Goal: Task Accomplishment & Management: Manage account settings

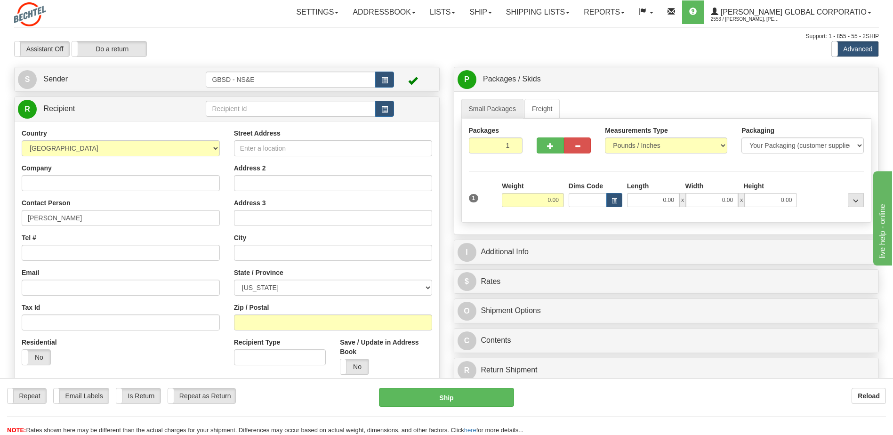
type input "[PERSON_NAME]"
click at [282, 147] on input "Street Address" at bounding box center [333, 148] width 198 height 16
type input "[STREET_ADDRESS]"
click at [252, 258] on input "text" at bounding box center [333, 253] width 198 height 16
type input "[PERSON_NAME]"
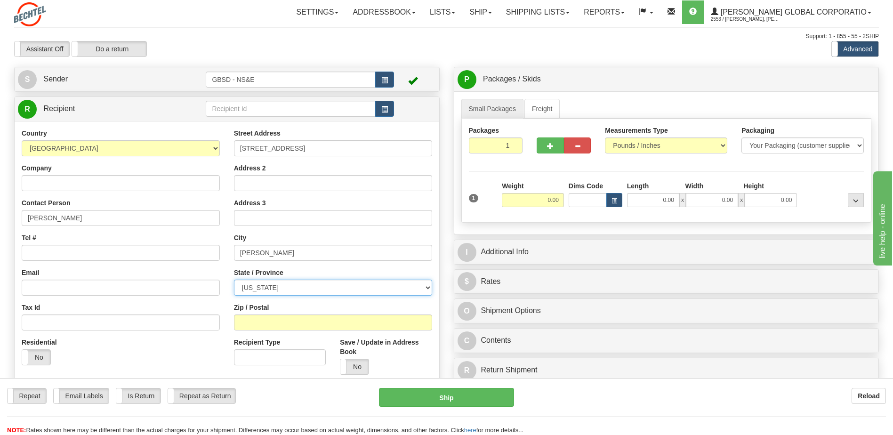
click at [313, 291] on select "[US_STATE] [US_STATE] [US_STATE] [US_STATE] Armed Forces America Armed Forces E…" at bounding box center [333, 288] width 198 height 16
select select "MD"
click at [234, 280] on select "[US_STATE] [US_STATE] [US_STATE] [US_STATE] Armed Forces America Armed Forces E…" at bounding box center [333, 288] width 198 height 16
click at [258, 323] on input "Zip / Postal" at bounding box center [333, 322] width 198 height 16
type input "21702"
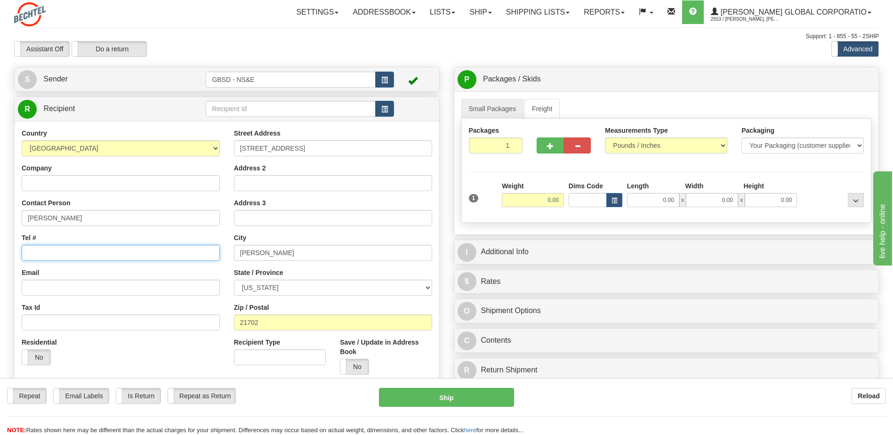
click at [80, 250] on input "Tel #" at bounding box center [121, 253] width 198 height 16
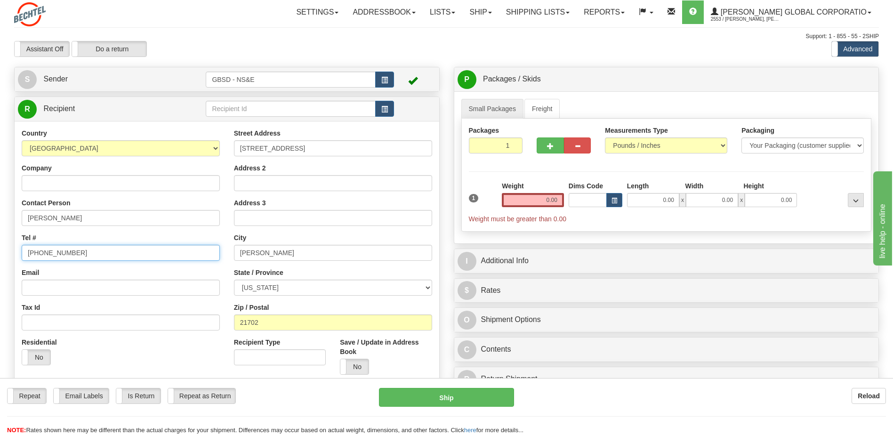
type input "[PHONE_NUMBER]"
click at [556, 201] on input "0.00" at bounding box center [533, 200] width 62 height 14
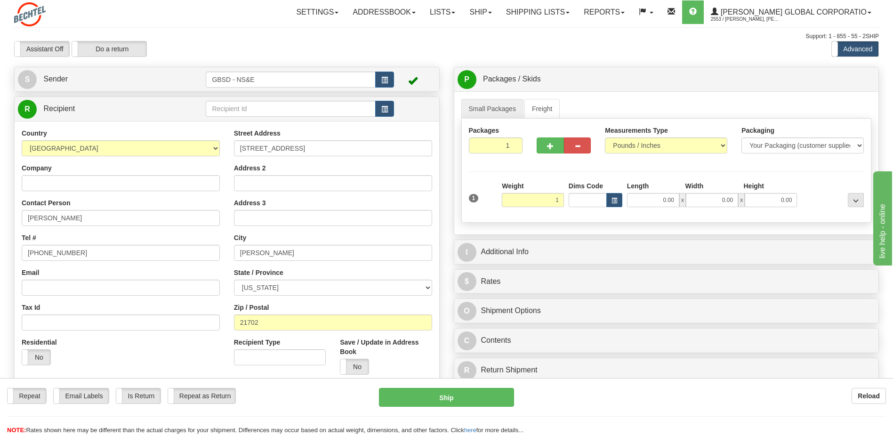
type input "1.00"
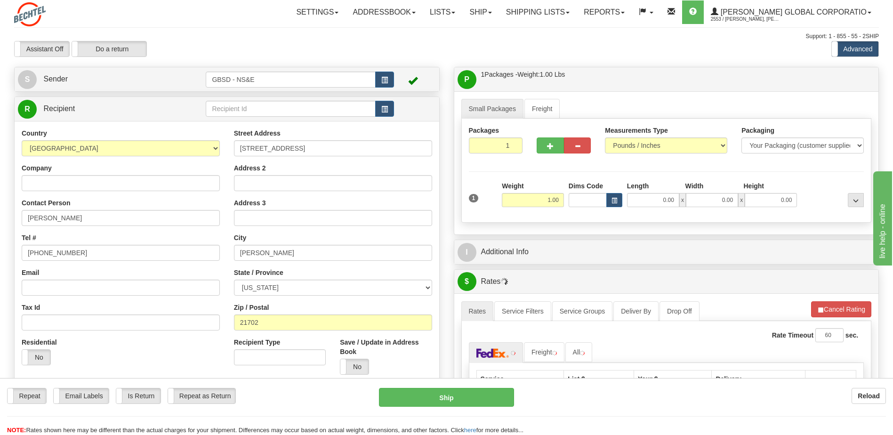
click at [506, 217] on div "Packages 1 1 Measurements Type" at bounding box center [666, 171] width 410 height 104
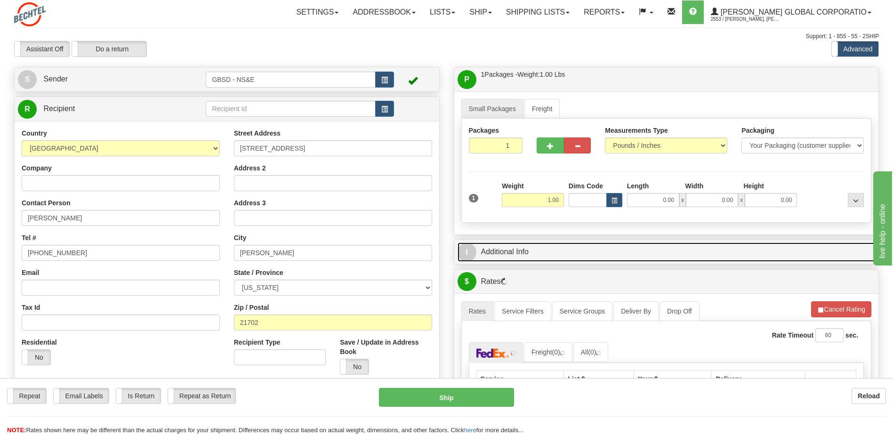
click at [509, 247] on link "I Additional Info" at bounding box center [666, 251] width 418 height 19
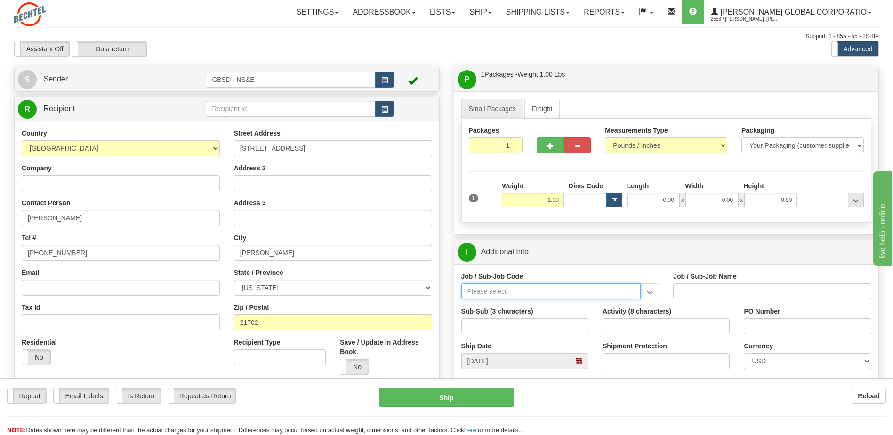
click at [519, 290] on input "Job / Sub-Job Code" at bounding box center [551, 291] width 180 height 16
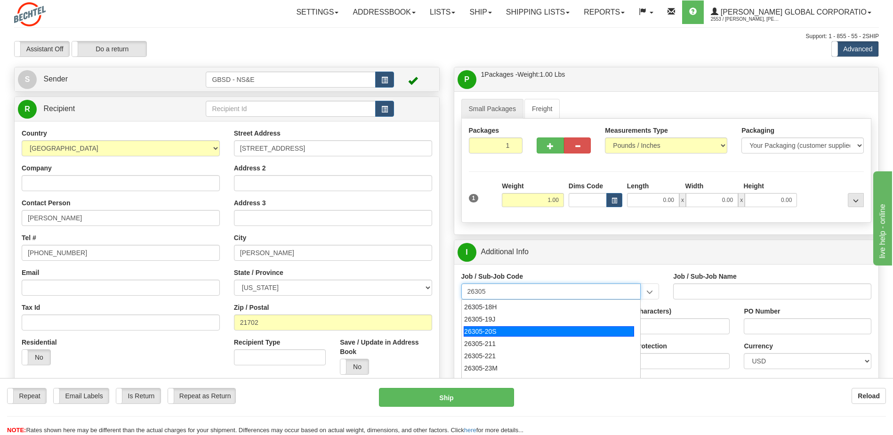
scroll to position [386, 0]
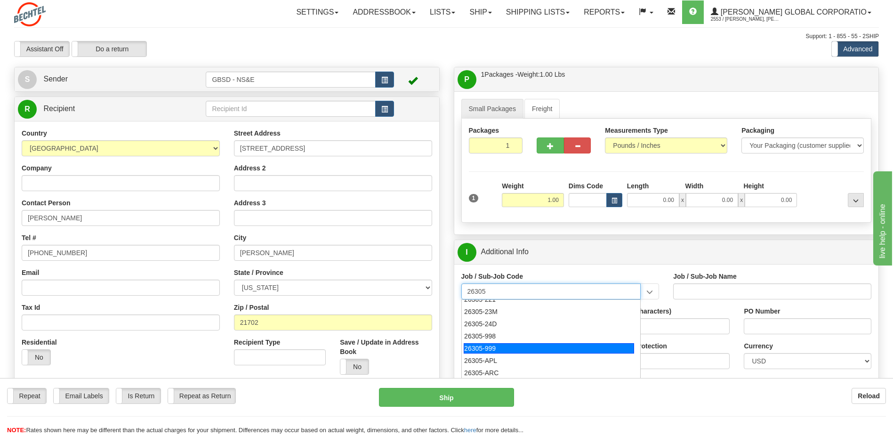
click at [489, 347] on div "26305-999" at bounding box center [549, 348] width 170 height 10
type input "26305-999"
type input "GBSD - GROUND BASED STRATEGIC DETERRENT - NON REI"
type input "26305-999"
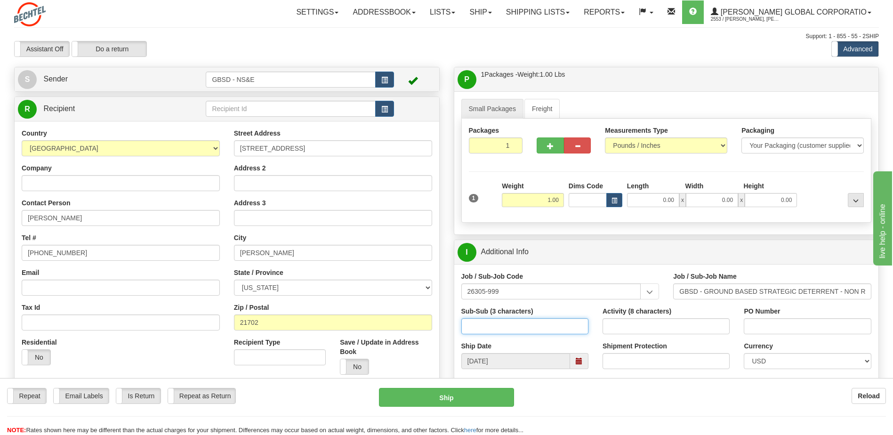
click at [488, 324] on input "Sub-Sub (3 characters)" at bounding box center [524, 326] width 127 height 16
type input "EMP"
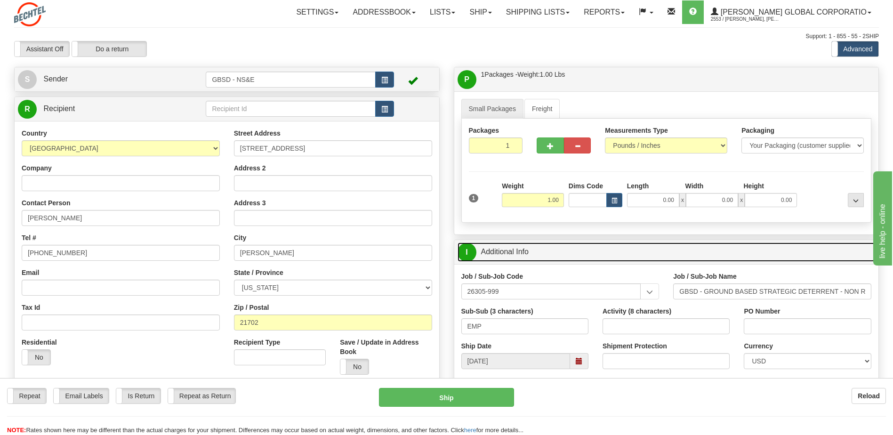
click at [588, 259] on link "I Additional Info" at bounding box center [666, 251] width 418 height 19
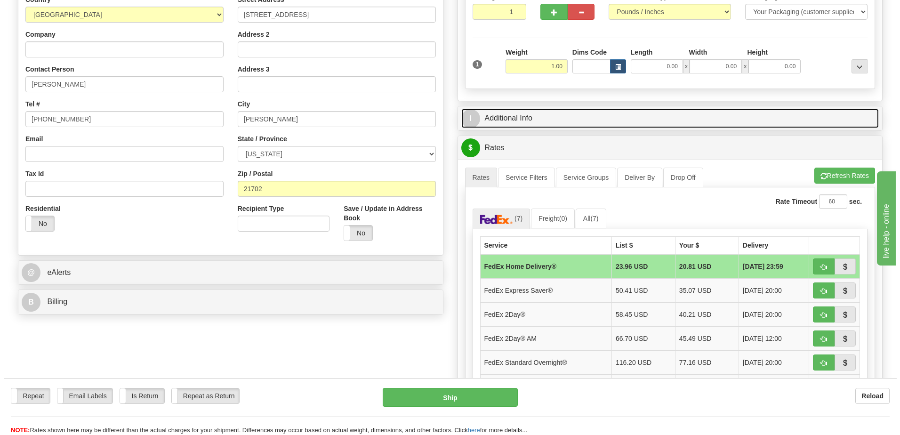
scroll to position [141, 0]
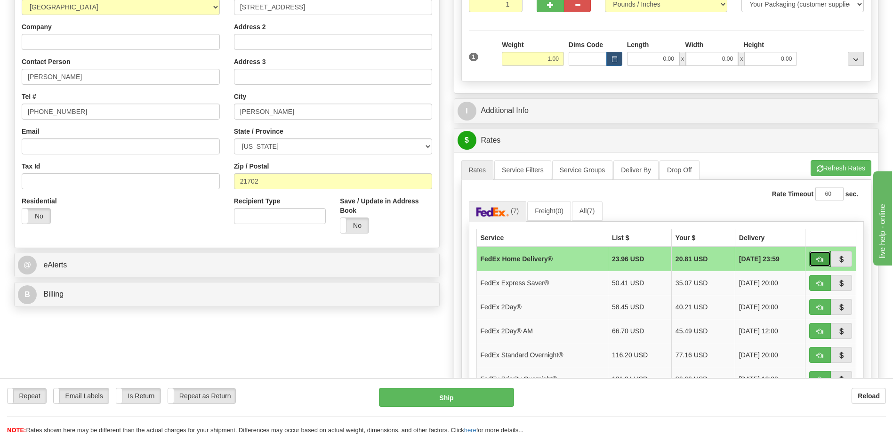
click at [825, 257] on button "button" at bounding box center [820, 259] width 22 height 16
type input "90"
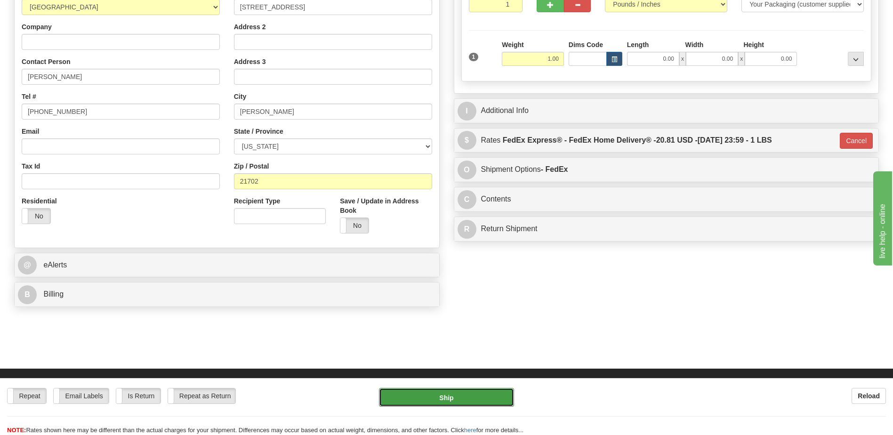
click at [435, 400] on button "Ship" at bounding box center [446, 397] width 135 height 19
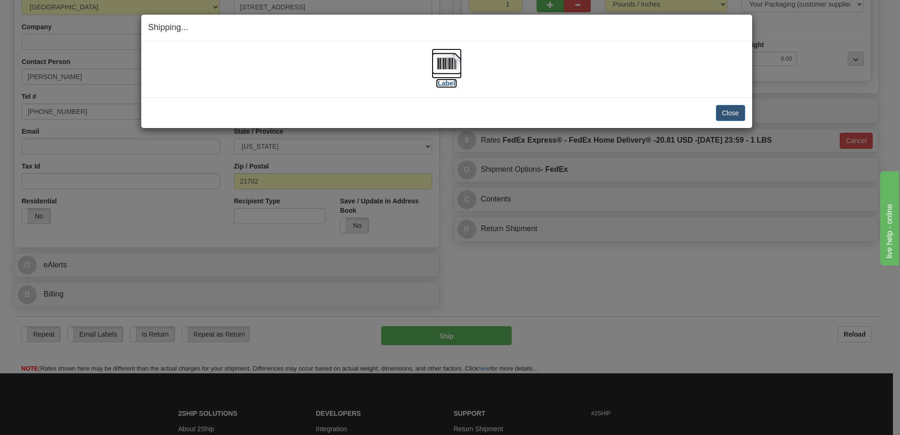
click at [453, 67] on img at bounding box center [447, 63] width 30 height 30
click at [729, 110] on button "Close" at bounding box center [730, 113] width 29 height 16
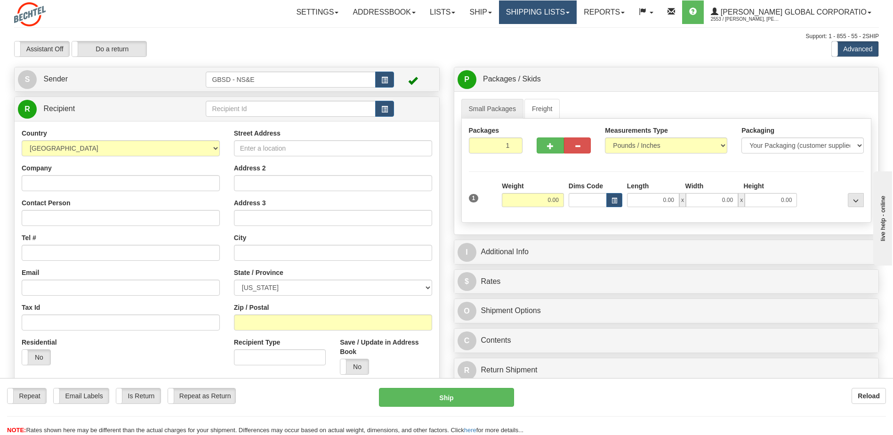
click at [577, 12] on link "Shipping lists" at bounding box center [538, 12] width 78 height 24
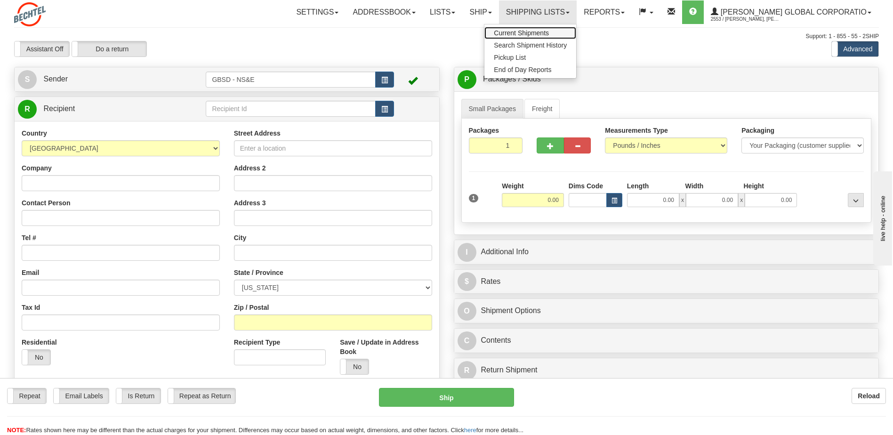
click at [546, 33] on span "Current Shipments" at bounding box center [521, 33] width 55 height 8
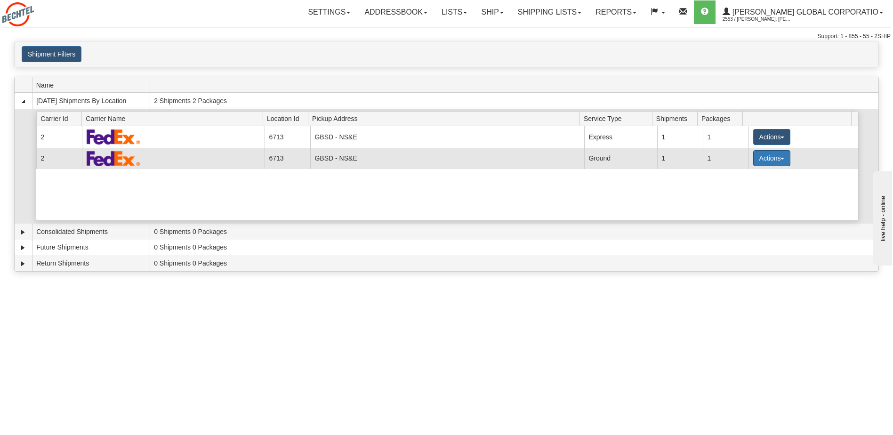
click at [781, 159] on button "Actions" at bounding box center [772, 158] width 38 height 16
click at [749, 201] on span "Pickup" at bounding box center [736, 200] width 25 height 7
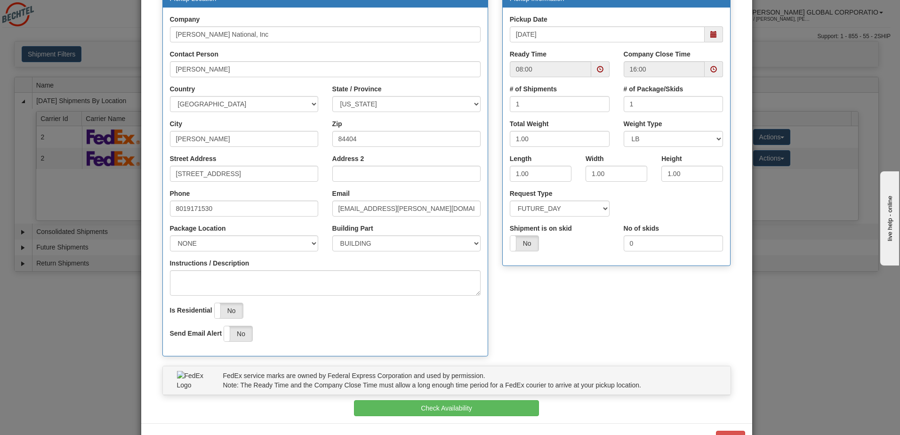
scroll to position [142, 0]
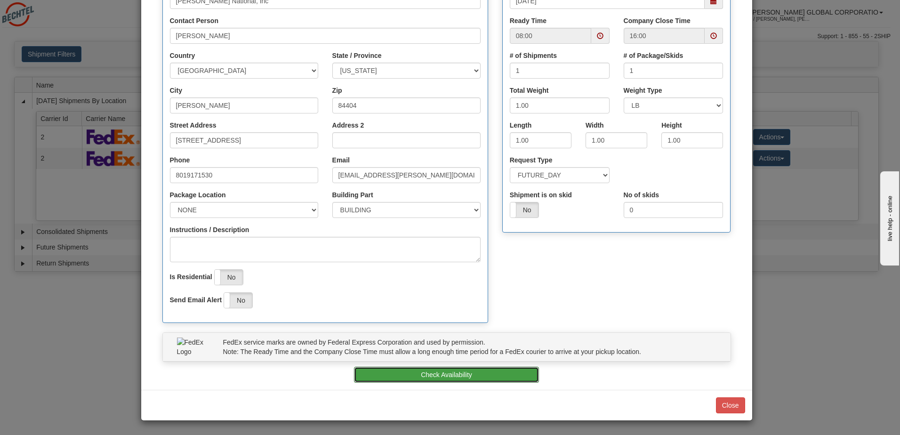
click at [465, 375] on button "Check Availability" at bounding box center [446, 375] width 185 height 16
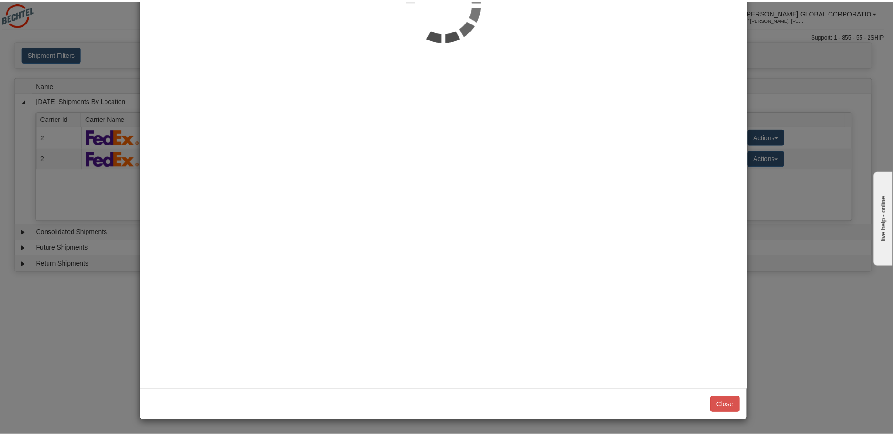
scroll to position [0, 0]
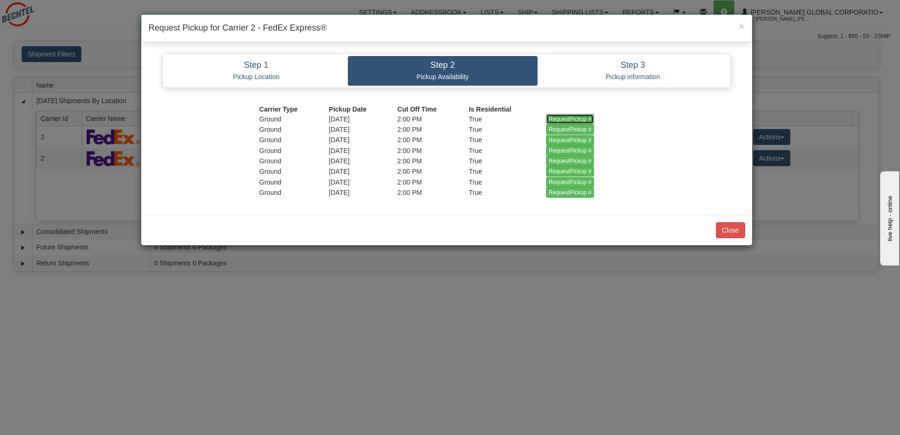
click at [561, 119] on input "RequestPickup #" at bounding box center [570, 119] width 48 height 10
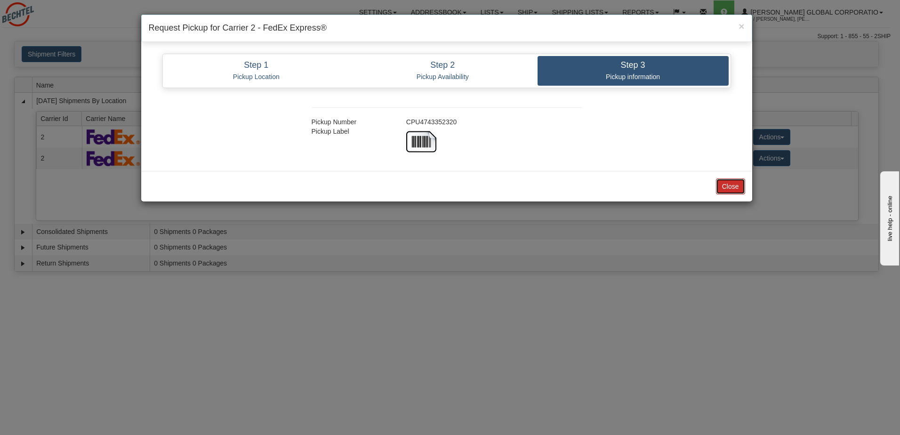
click at [728, 190] on button "Close" at bounding box center [730, 186] width 29 height 16
